Goal: Information Seeking & Learning: Learn about a topic

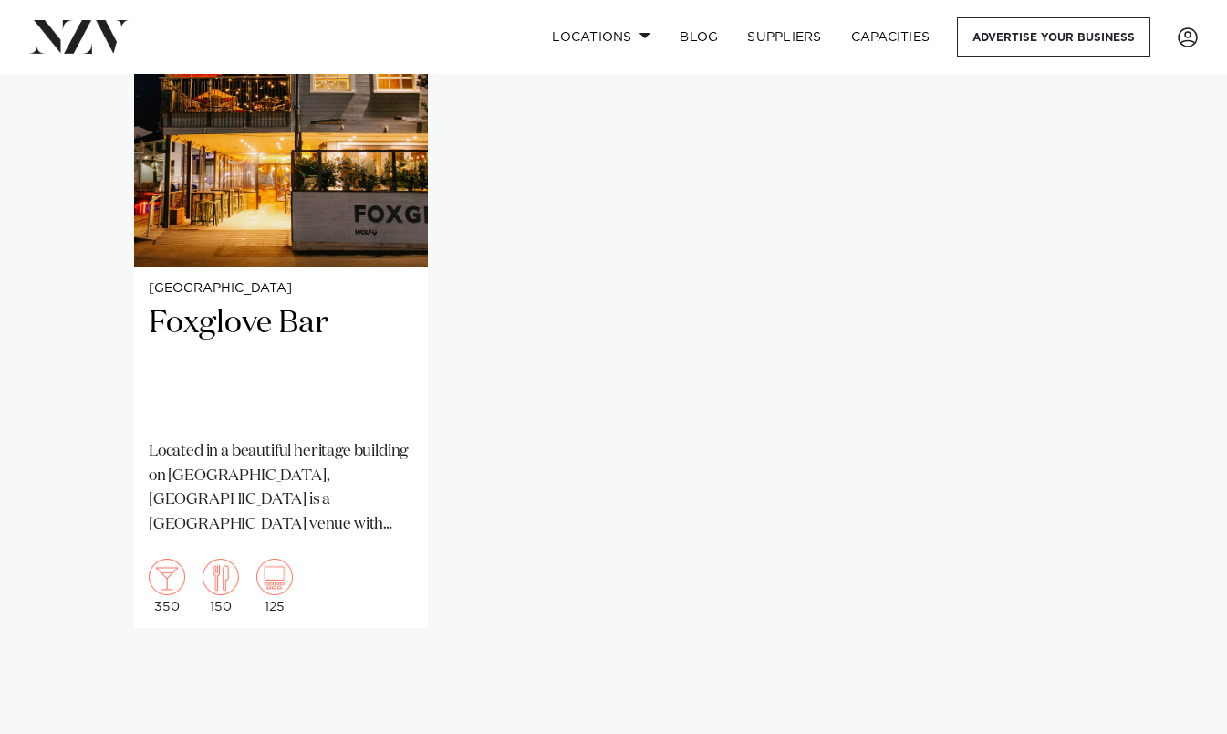
scroll to position [1333, 0]
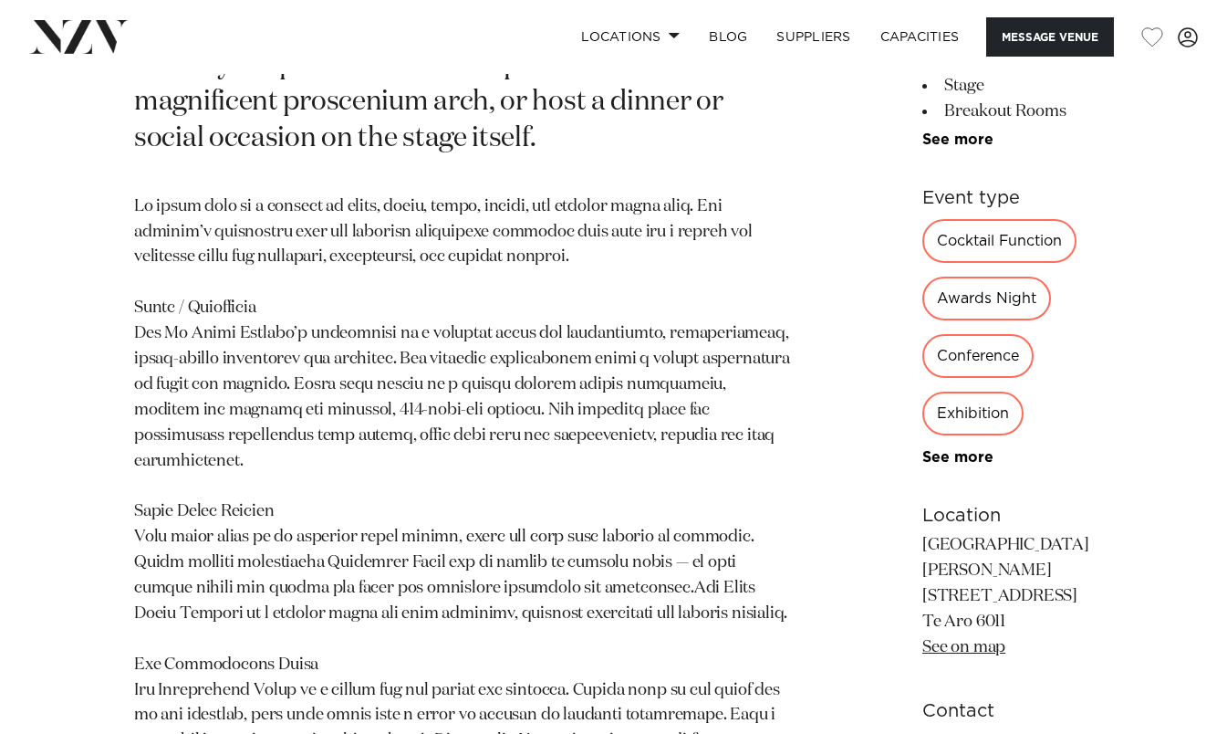
scroll to position [978, 0]
click at [923, 261] on div "Cocktail Function" at bounding box center [1000, 239] width 154 height 44
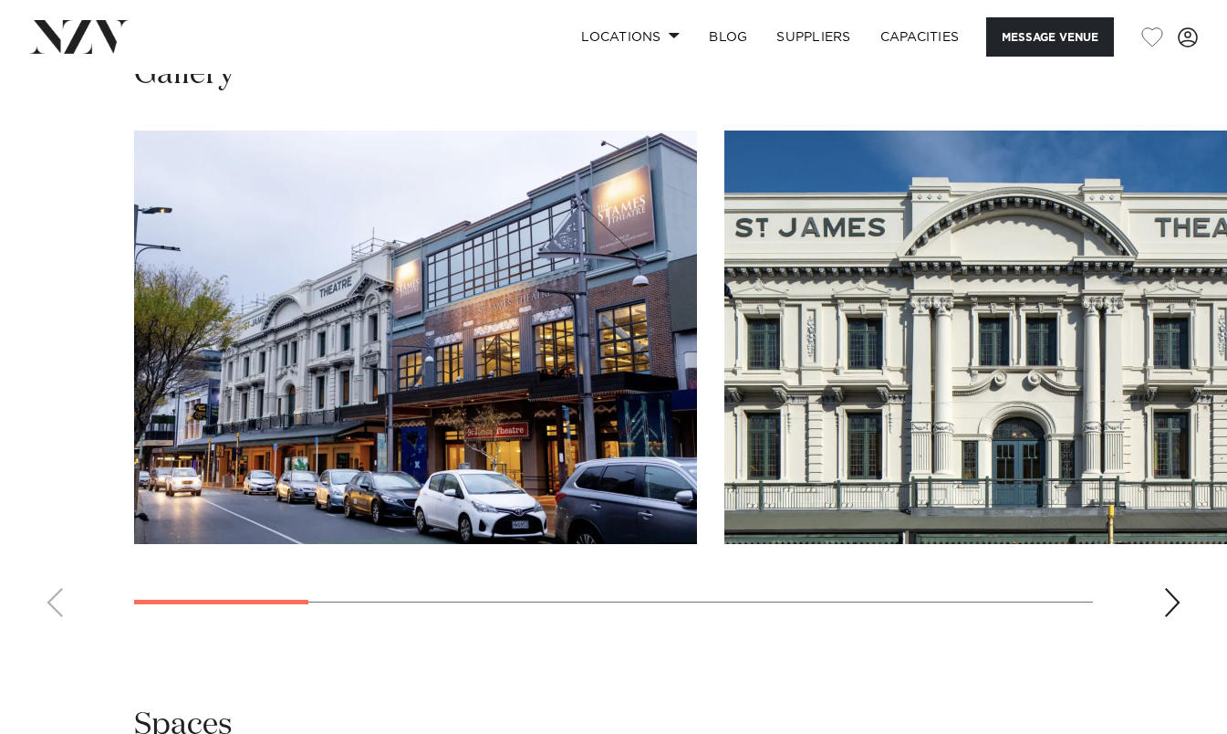
scroll to position [1871, 0]
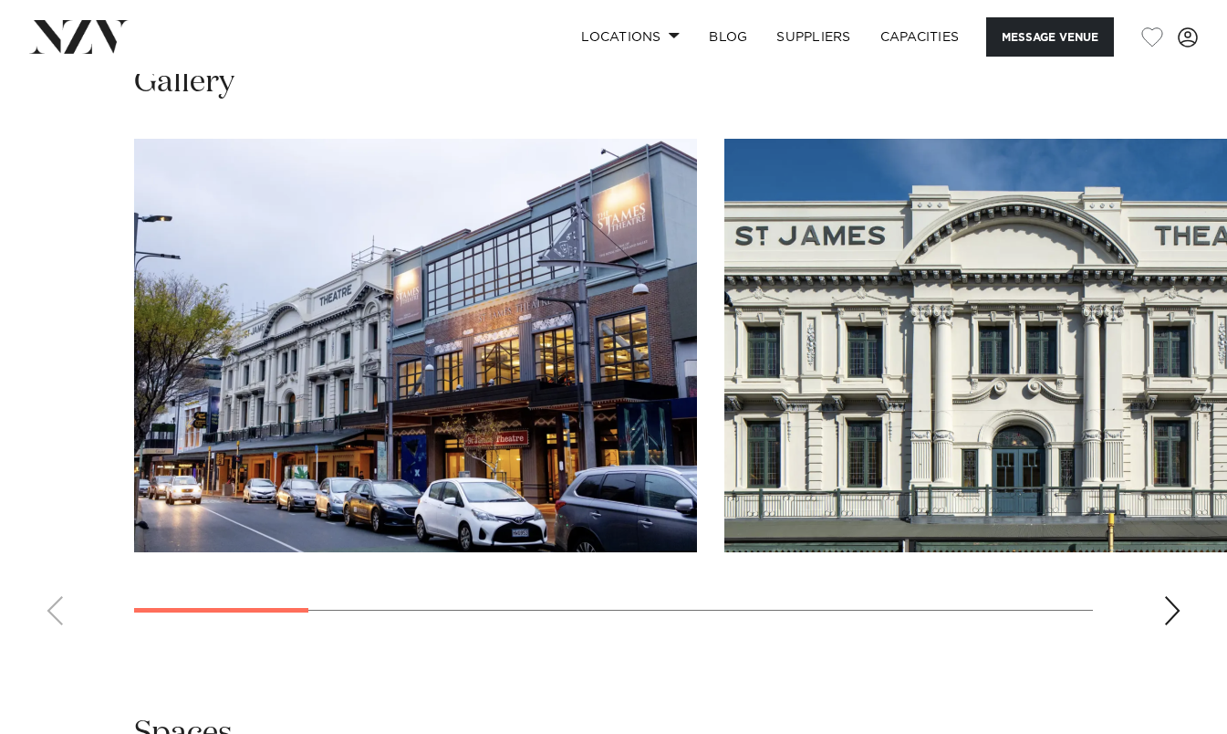
click at [1175, 625] on div "Next slide" at bounding box center [1173, 610] width 18 height 29
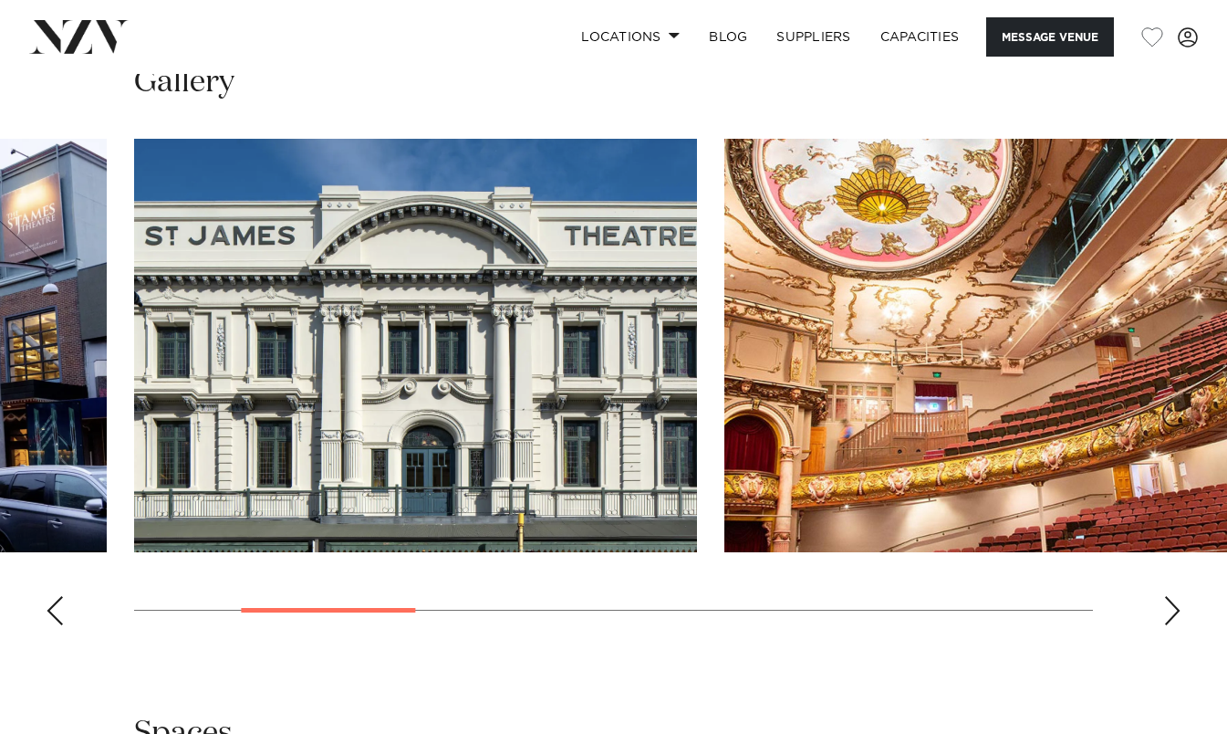
click at [1175, 625] on div "Next slide" at bounding box center [1173, 610] width 18 height 29
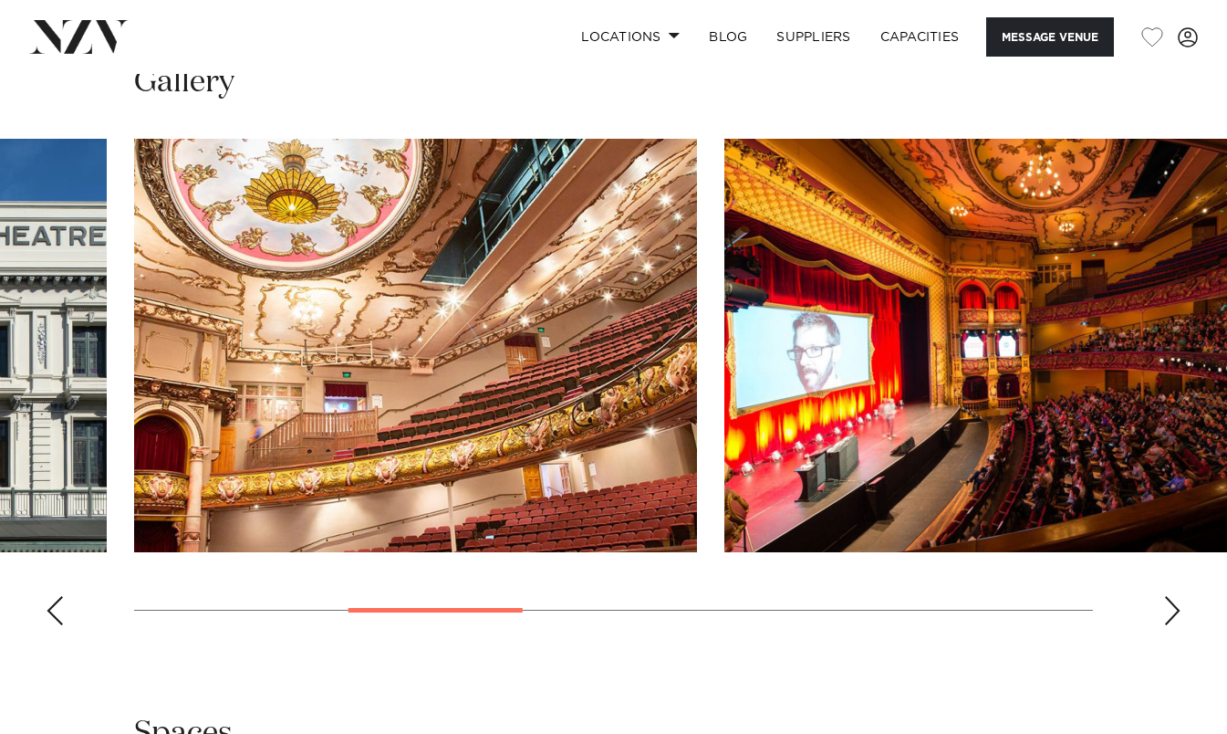
click at [1175, 625] on div "Next slide" at bounding box center [1173, 610] width 18 height 29
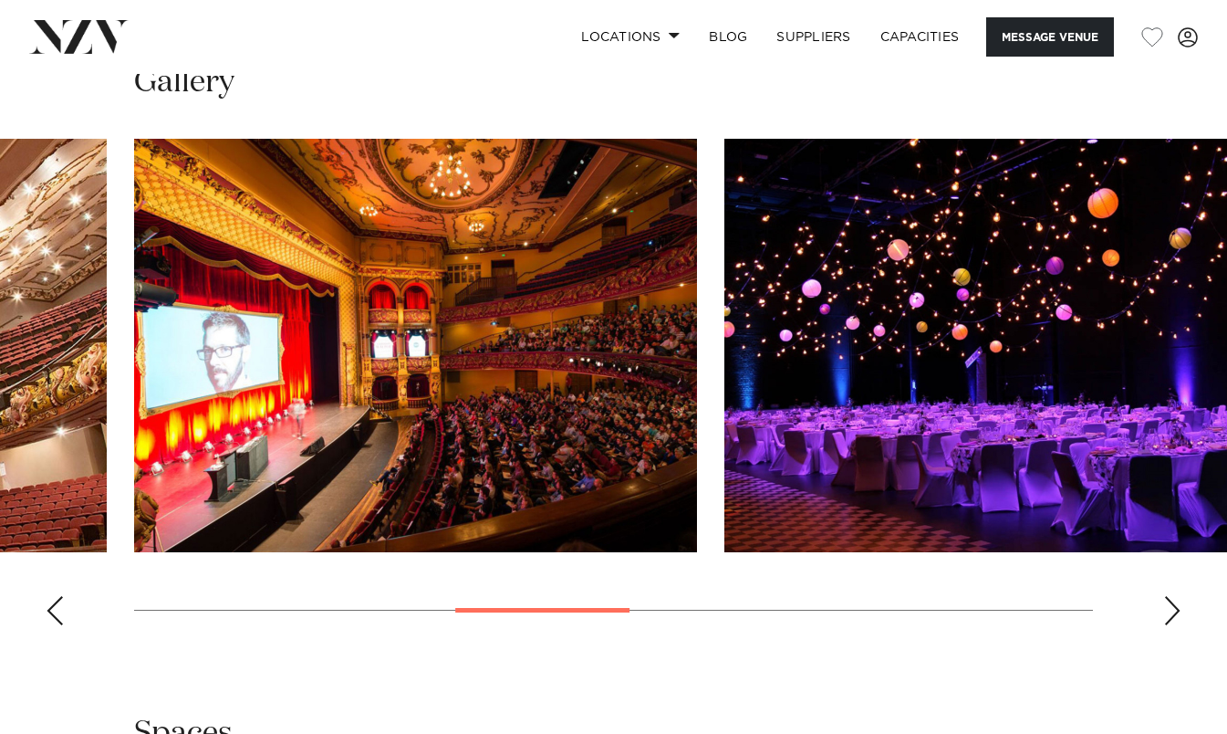
click at [1175, 625] on div "Next slide" at bounding box center [1173, 610] width 18 height 29
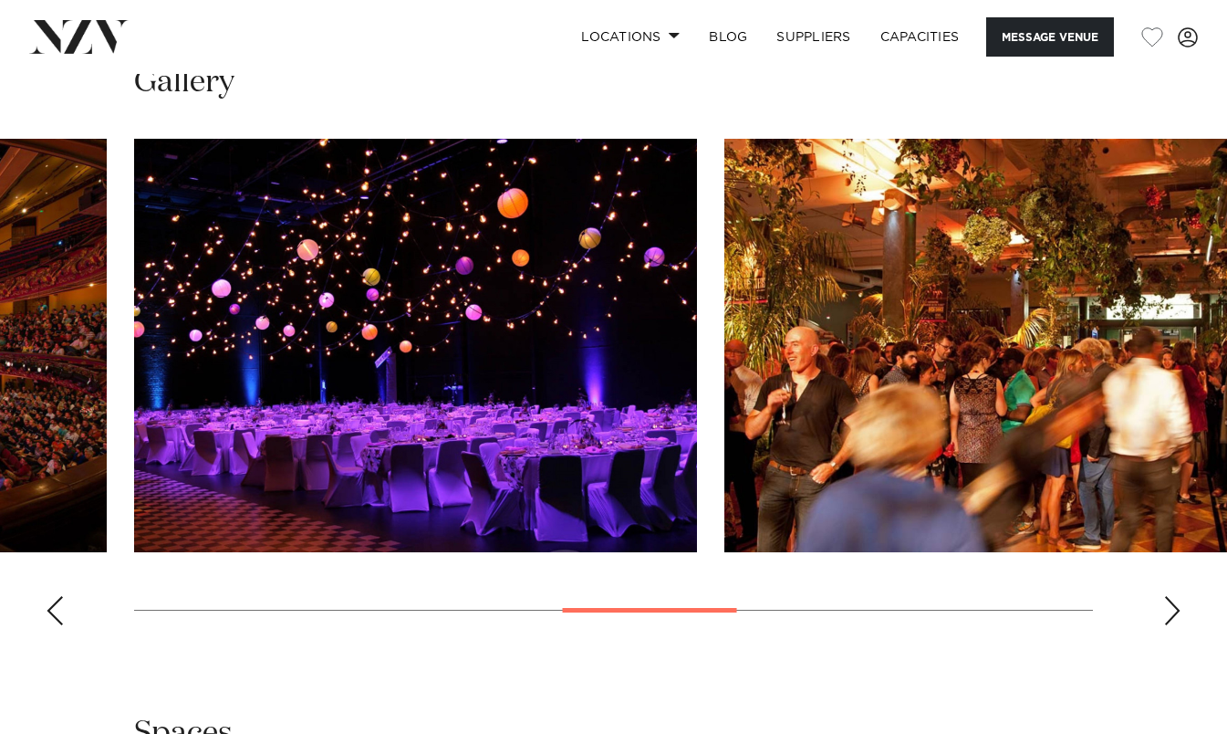
click at [1163, 632] on swiper-container at bounding box center [613, 389] width 1227 height 501
click at [1177, 625] on div "Next slide" at bounding box center [1173, 610] width 18 height 29
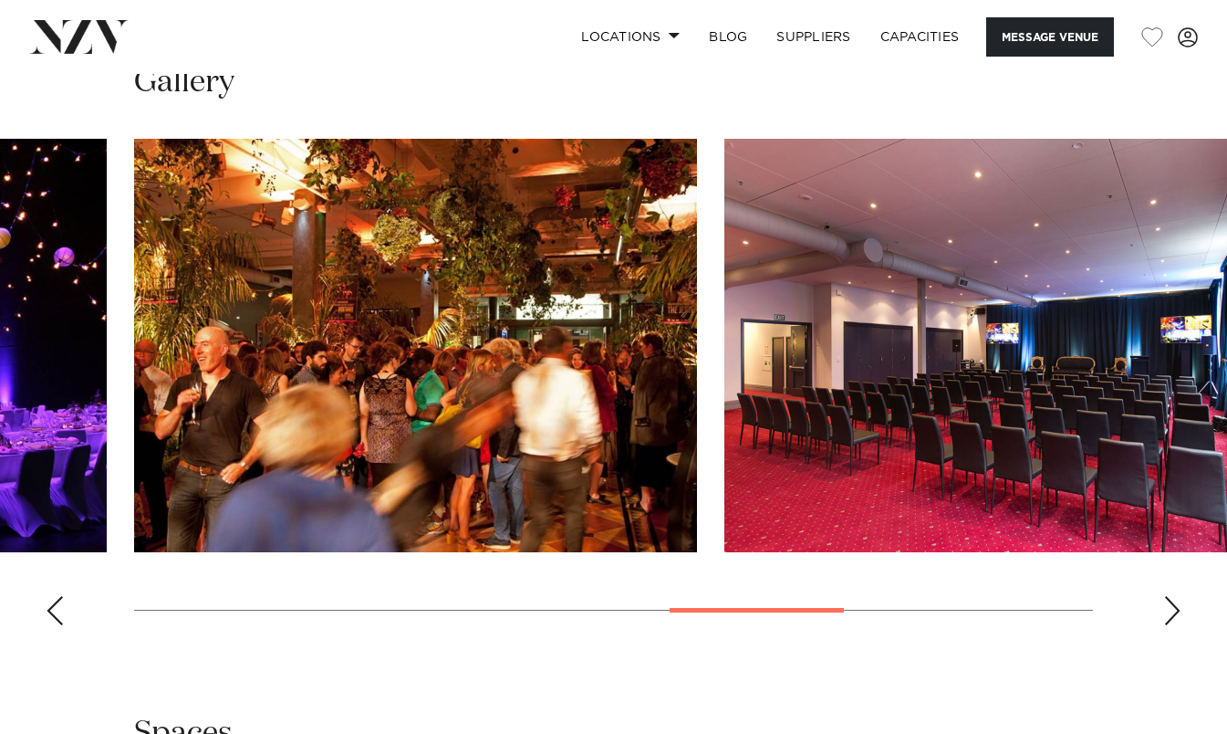
click at [1177, 625] on div "Next slide" at bounding box center [1173, 610] width 18 height 29
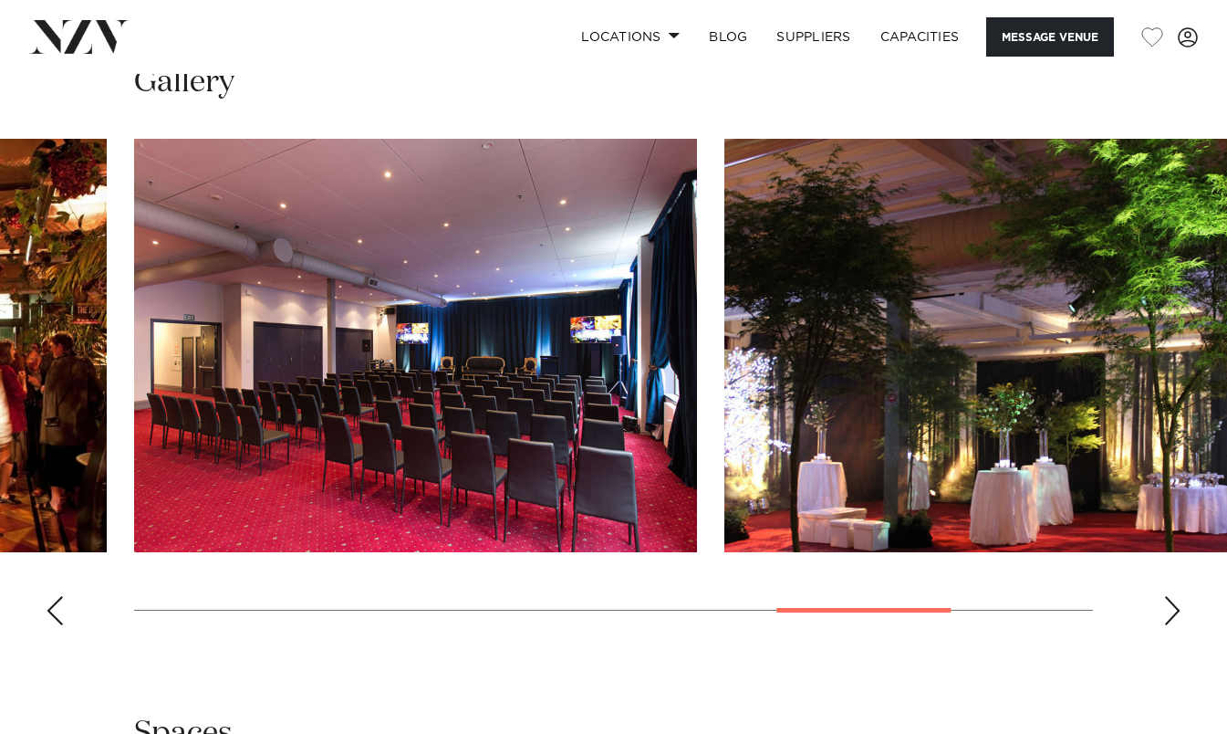
click at [1177, 625] on div "Next slide" at bounding box center [1173, 610] width 18 height 29
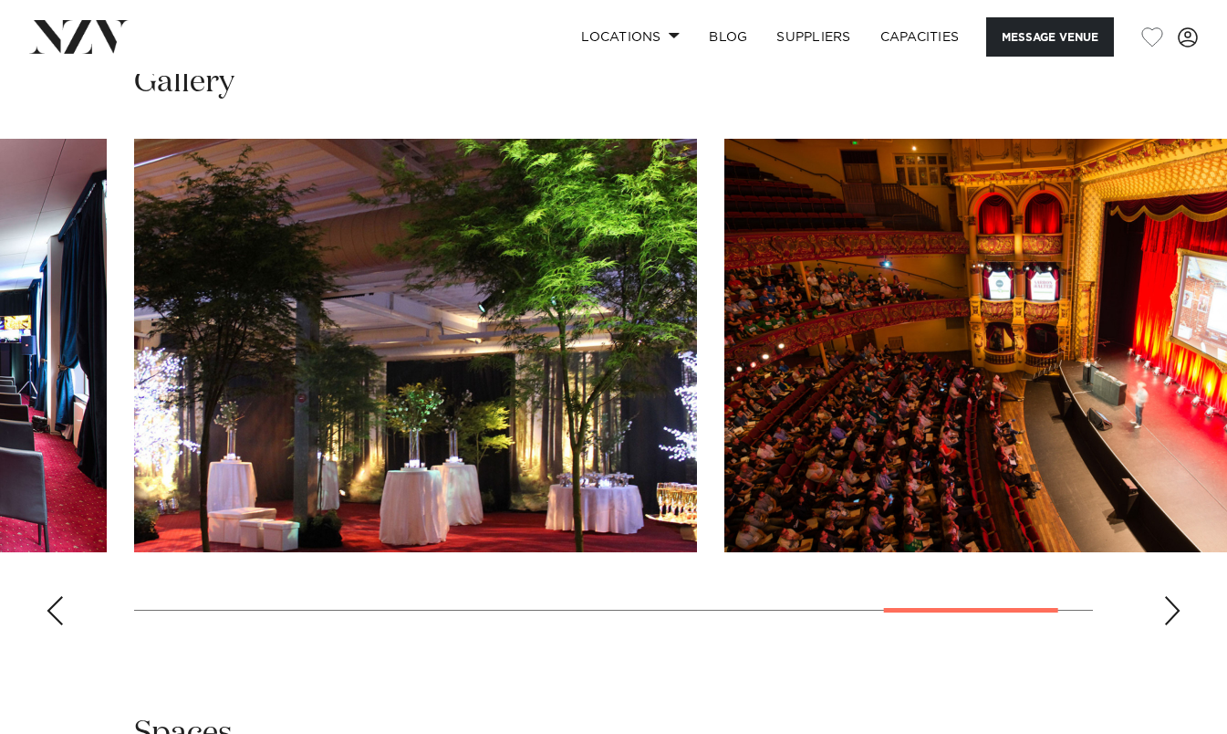
click at [1177, 625] on div "Next slide" at bounding box center [1173, 610] width 18 height 29
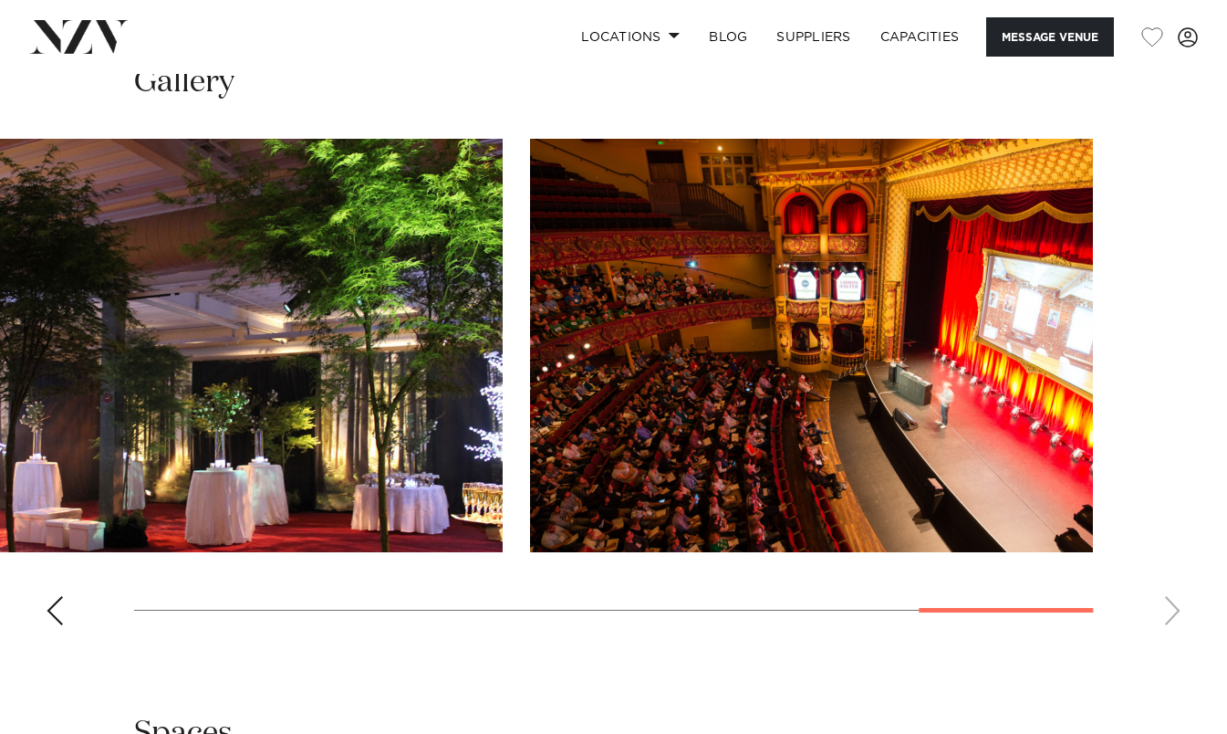
click at [1177, 627] on swiper-container at bounding box center [613, 389] width 1227 height 501
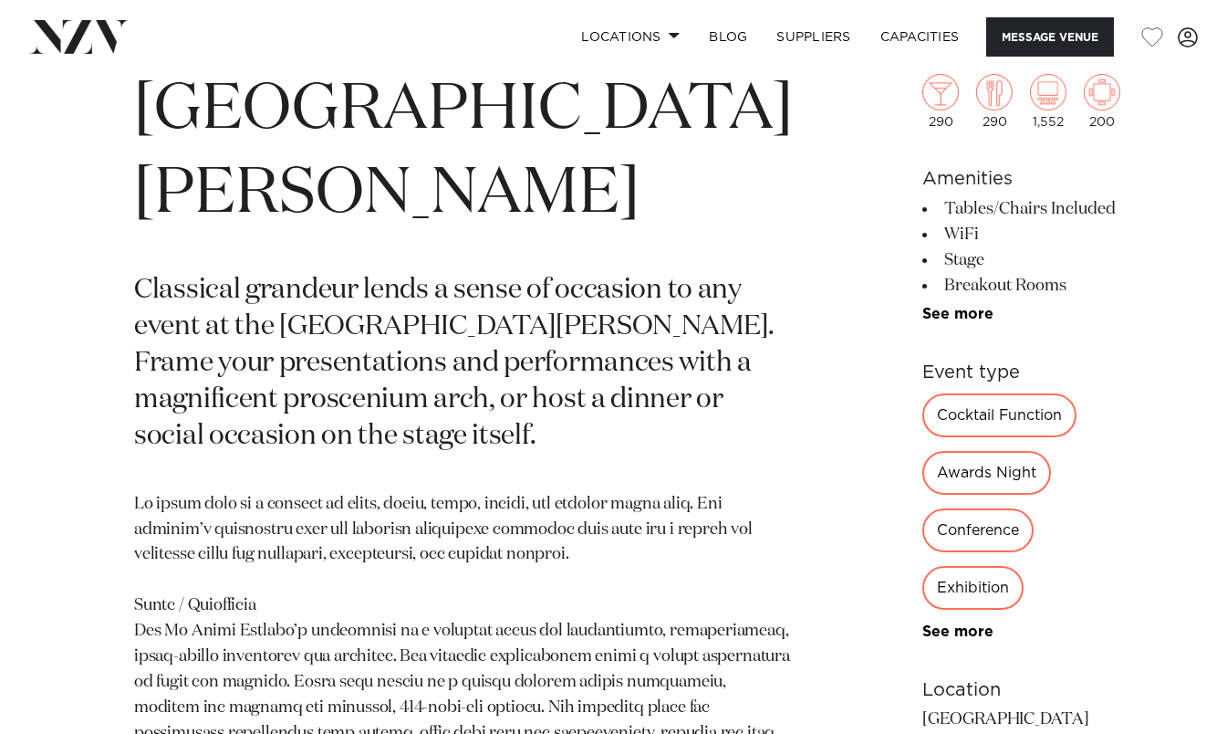
scroll to position [654, 0]
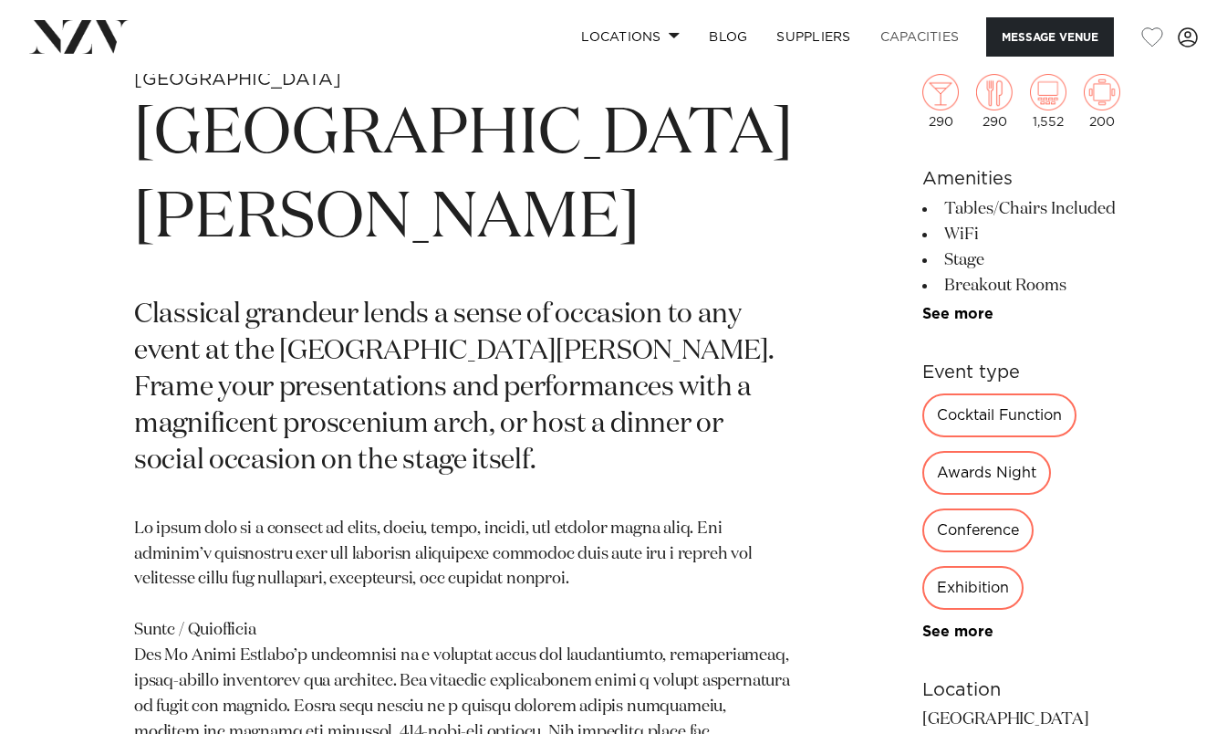
click at [913, 47] on link "Capacities" at bounding box center [920, 36] width 109 height 39
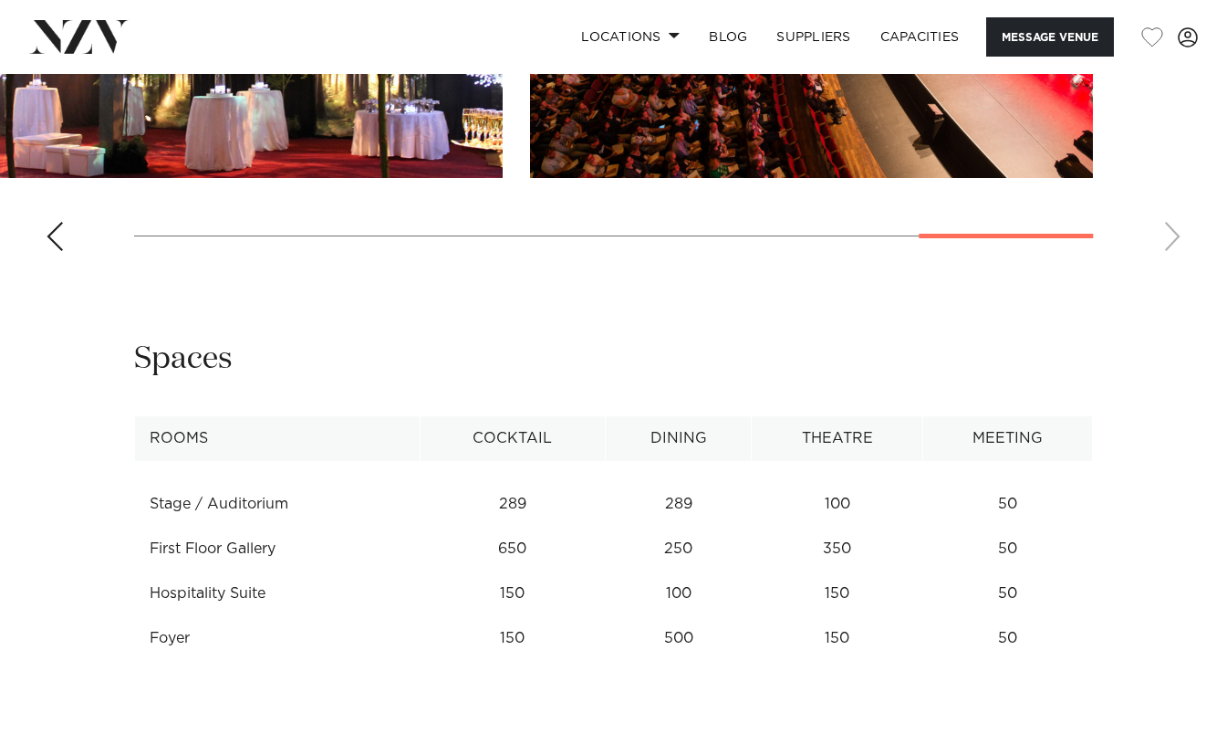
scroll to position [2244, 0]
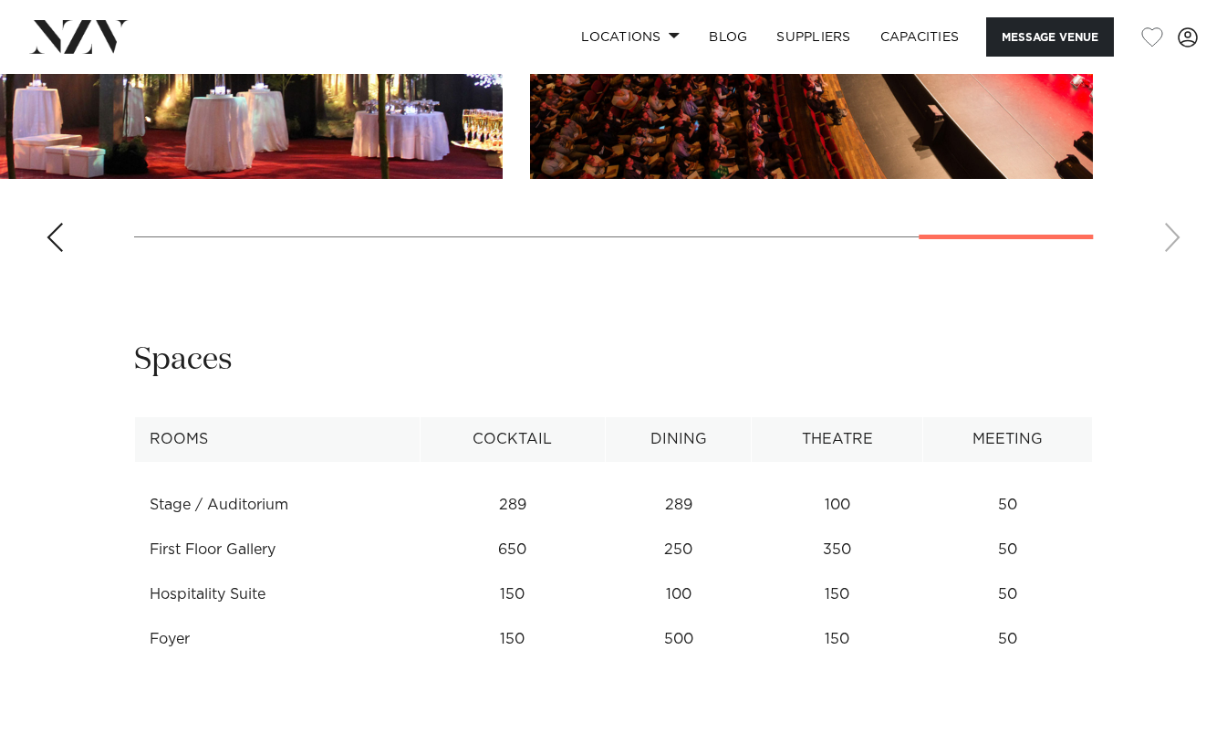
drag, startPoint x: 510, startPoint y: 658, endPoint x: 999, endPoint y: 638, distance: 489.5
click at [999, 638] on tr "Foyer 150 500 150 50" at bounding box center [614, 639] width 958 height 45
click at [672, 611] on td "100" at bounding box center [678, 594] width 147 height 45
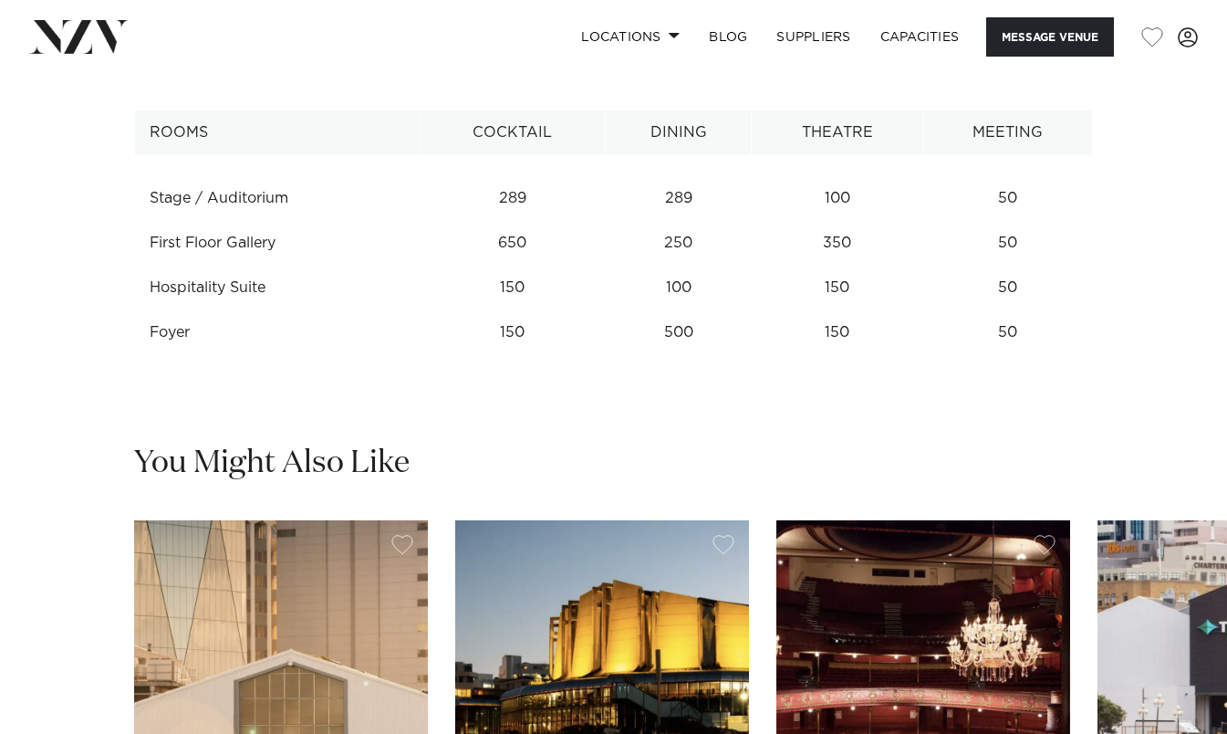
scroll to position [2552, 0]
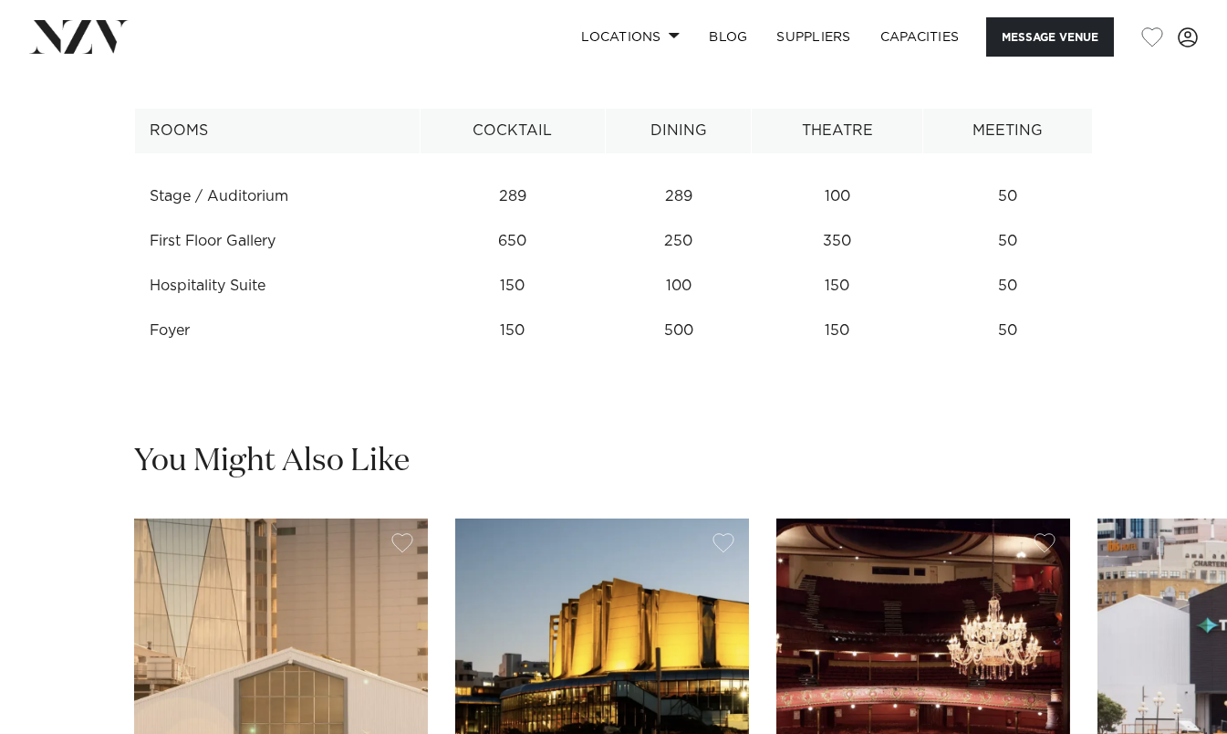
click at [968, 350] on td "50" at bounding box center [1008, 330] width 170 height 45
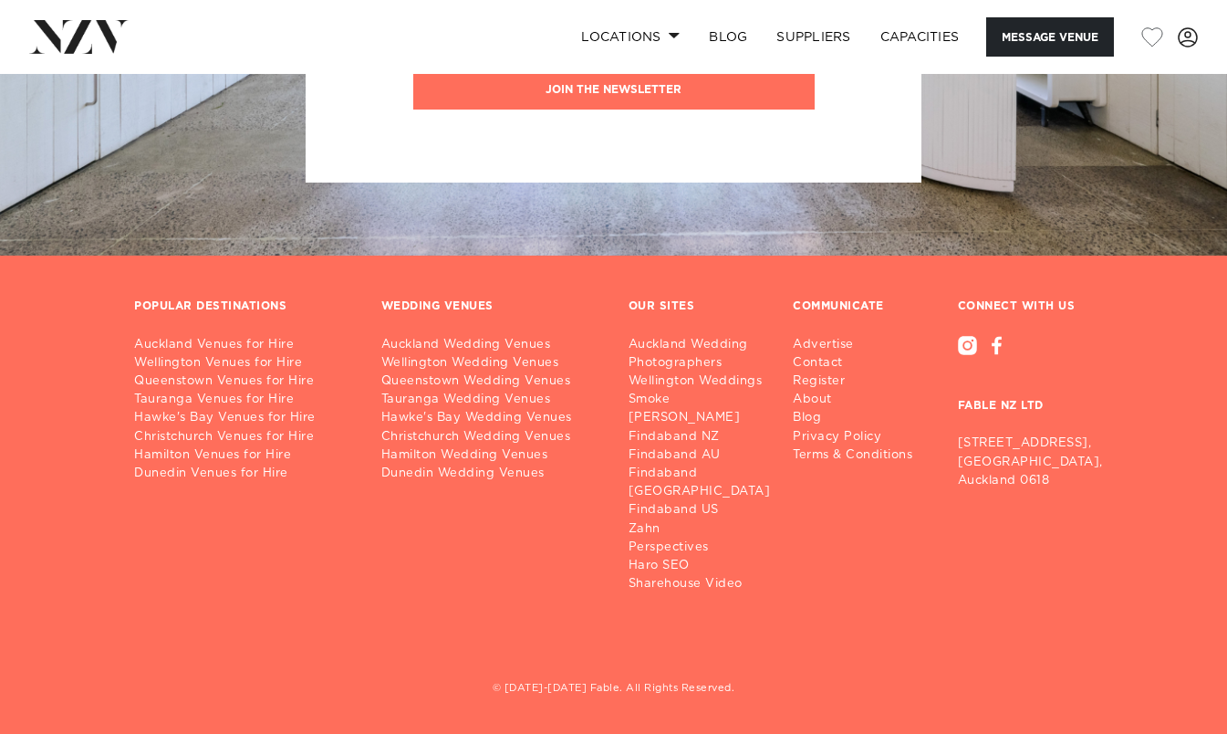
scroll to position [4316, 0]
click at [665, 377] on link "Wellington Weddings" at bounding box center [707, 381] width 157 height 18
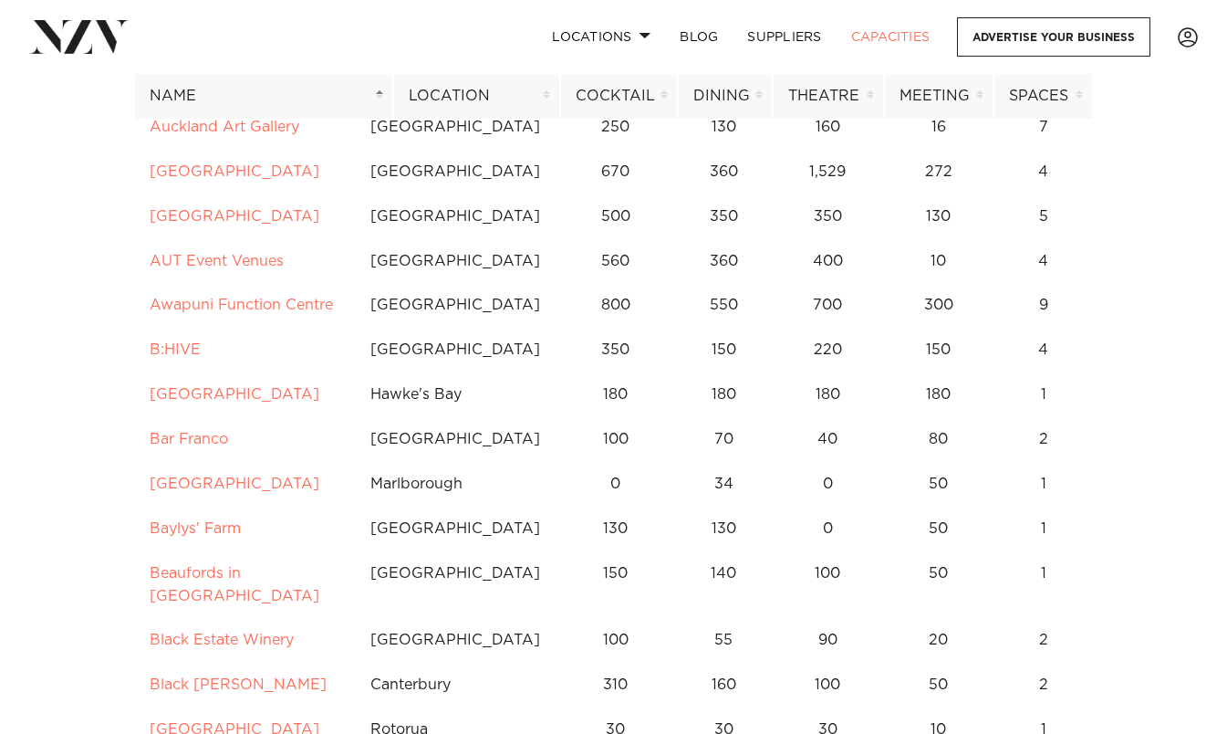
scroll to position [857, 0]
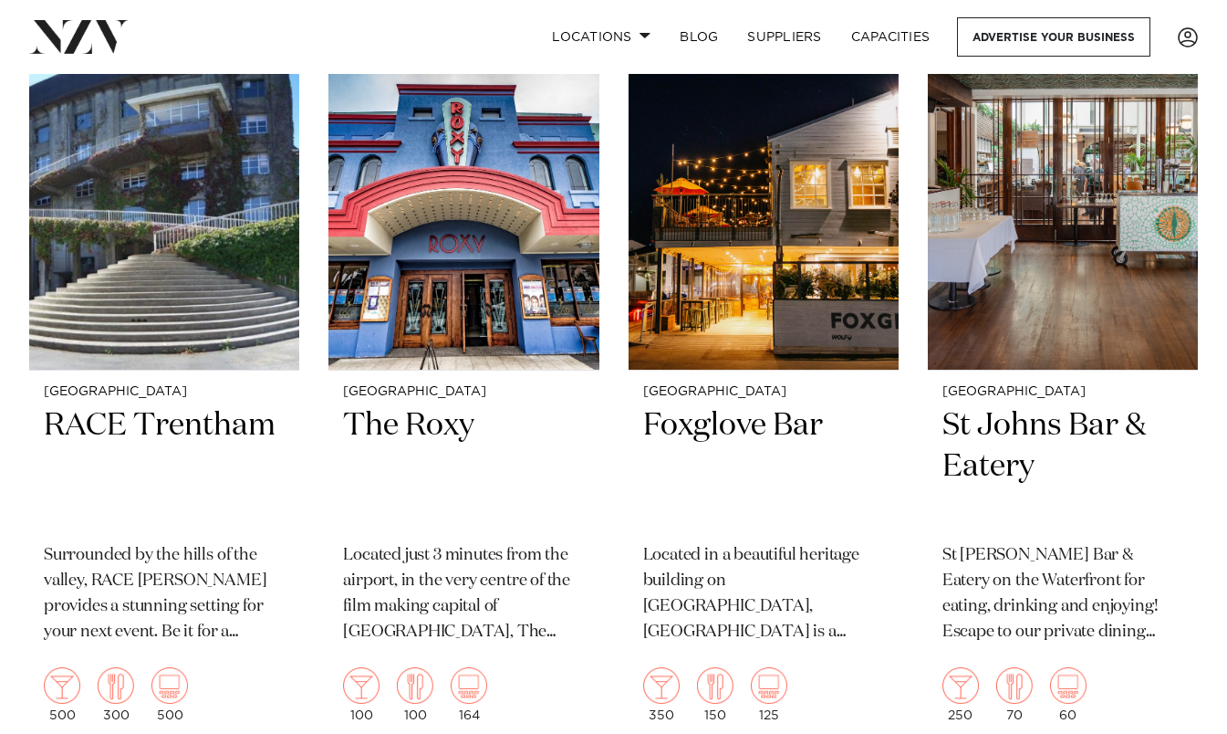
scroll to position [4701, 0]
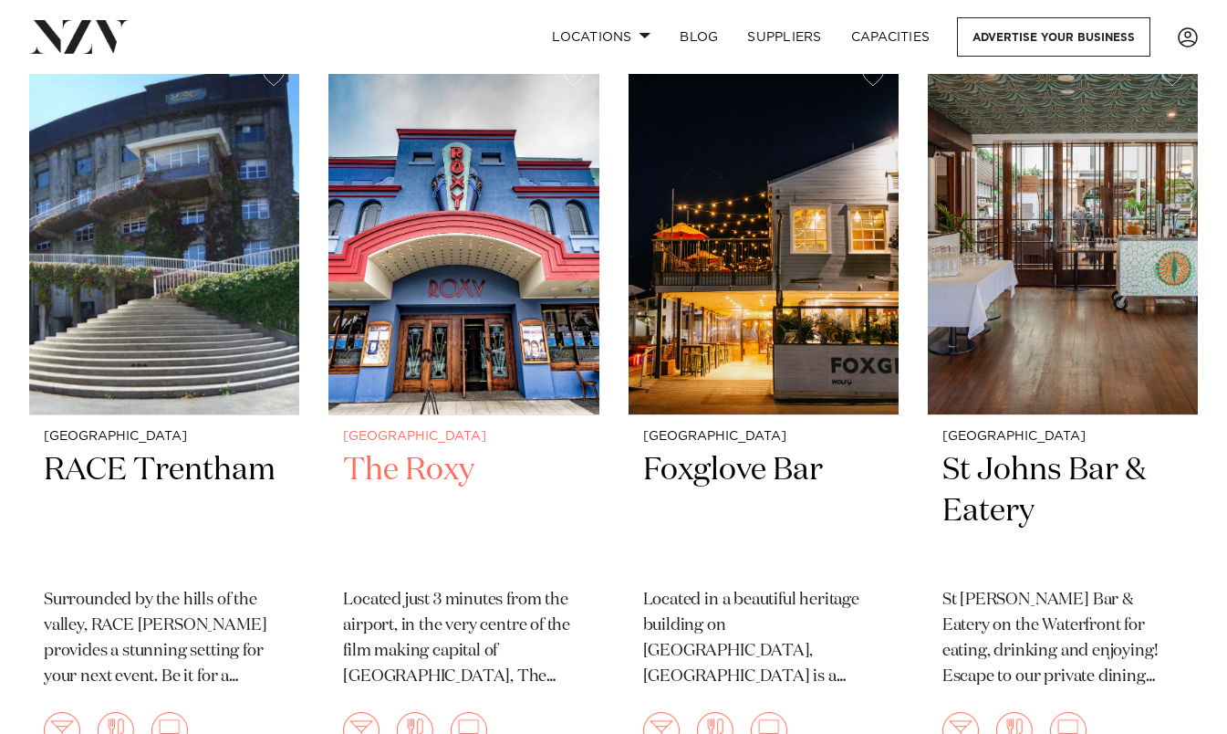
click at [487, 259] on img at bounding box center [464, 233] width 270 height 362
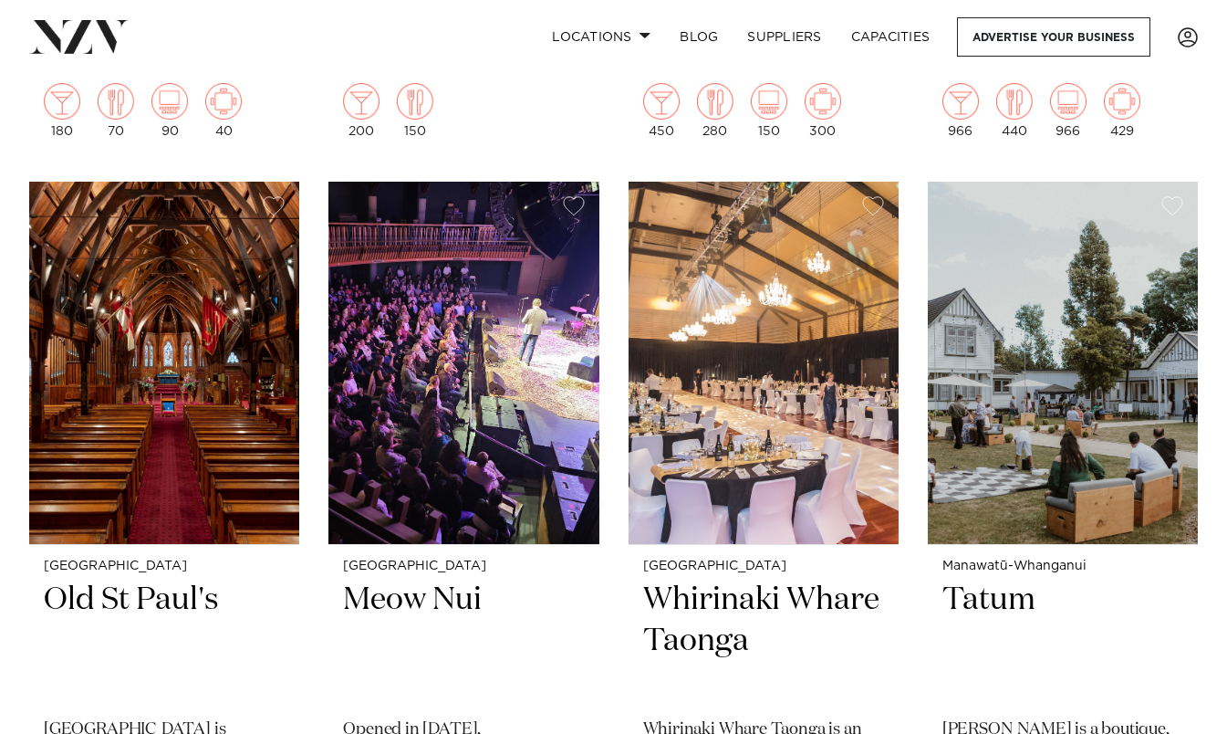
scroll to position [2282, 0]
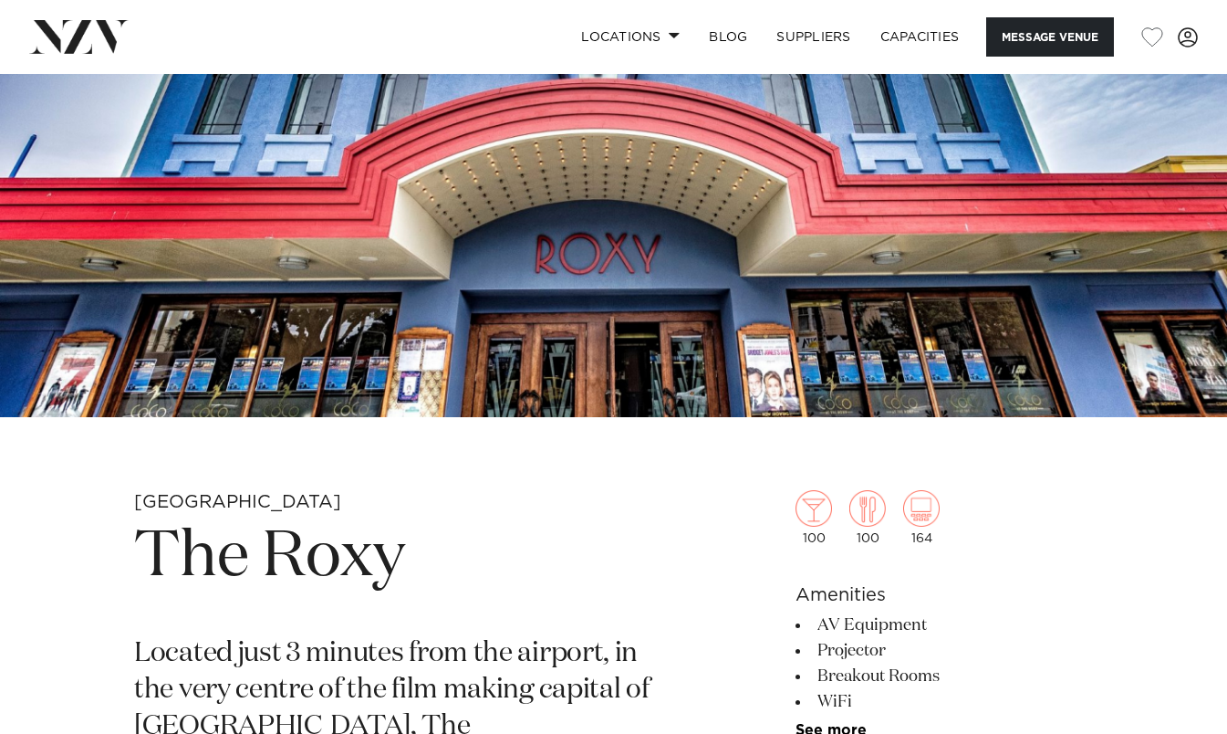
scroll to position [231, 0]
